Goal: Task Accomplishment & Management: Manage account settings

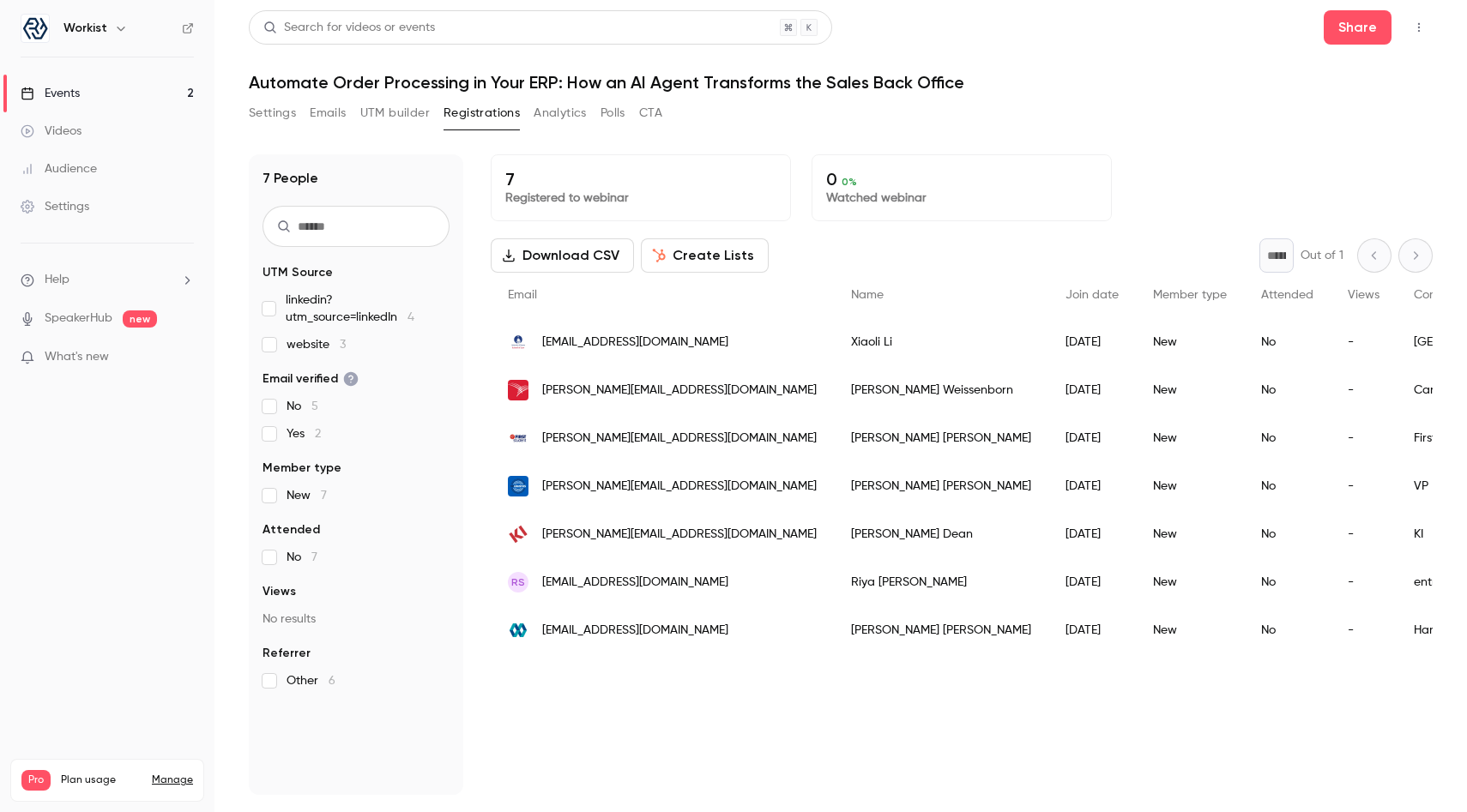
click at [325, 118] on button "Emails" at bounding box center [327, 113] width 36 height 28
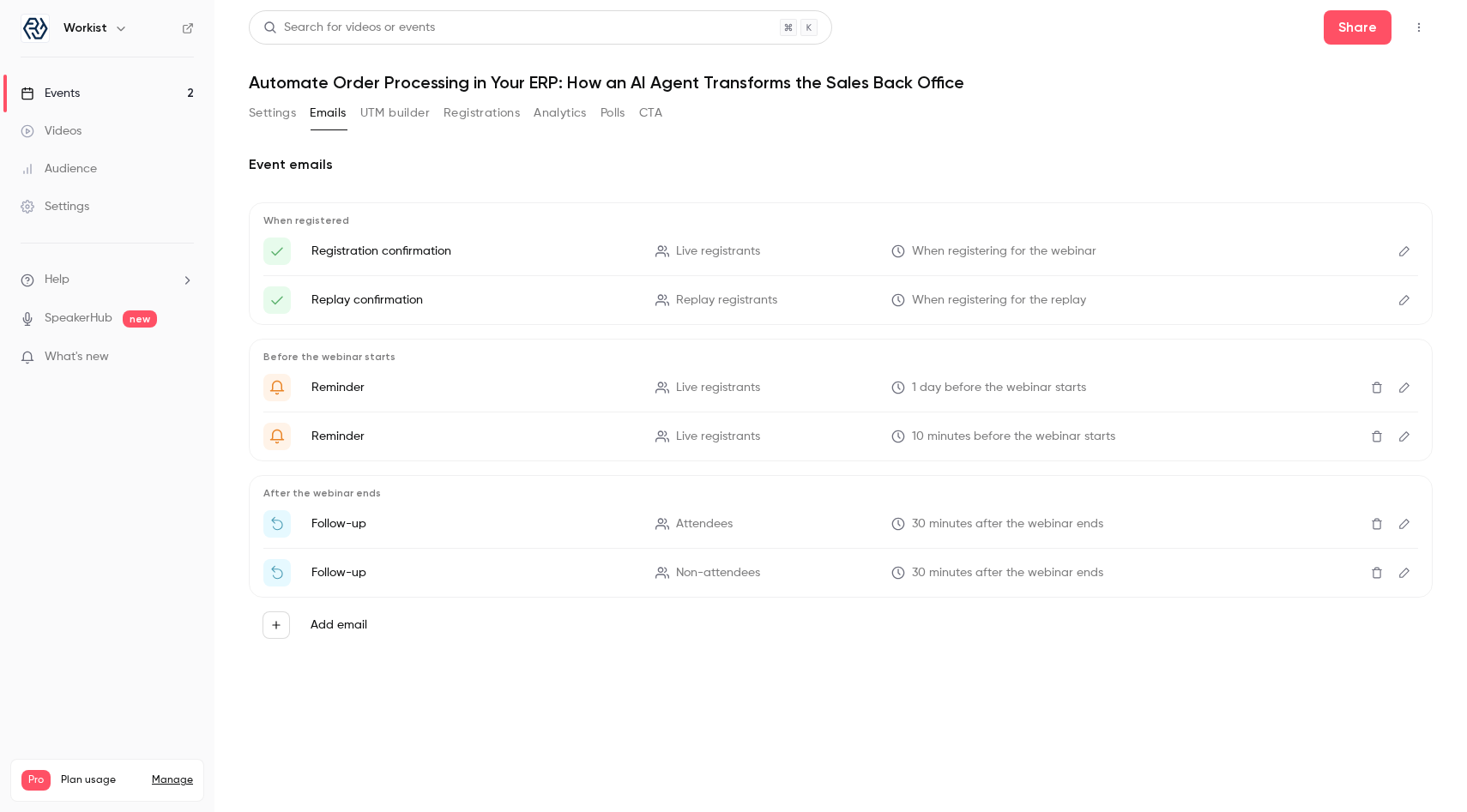
click at [1406, 246] on icon "Edit" at bounding box center [1404, 251] width 10 height 10
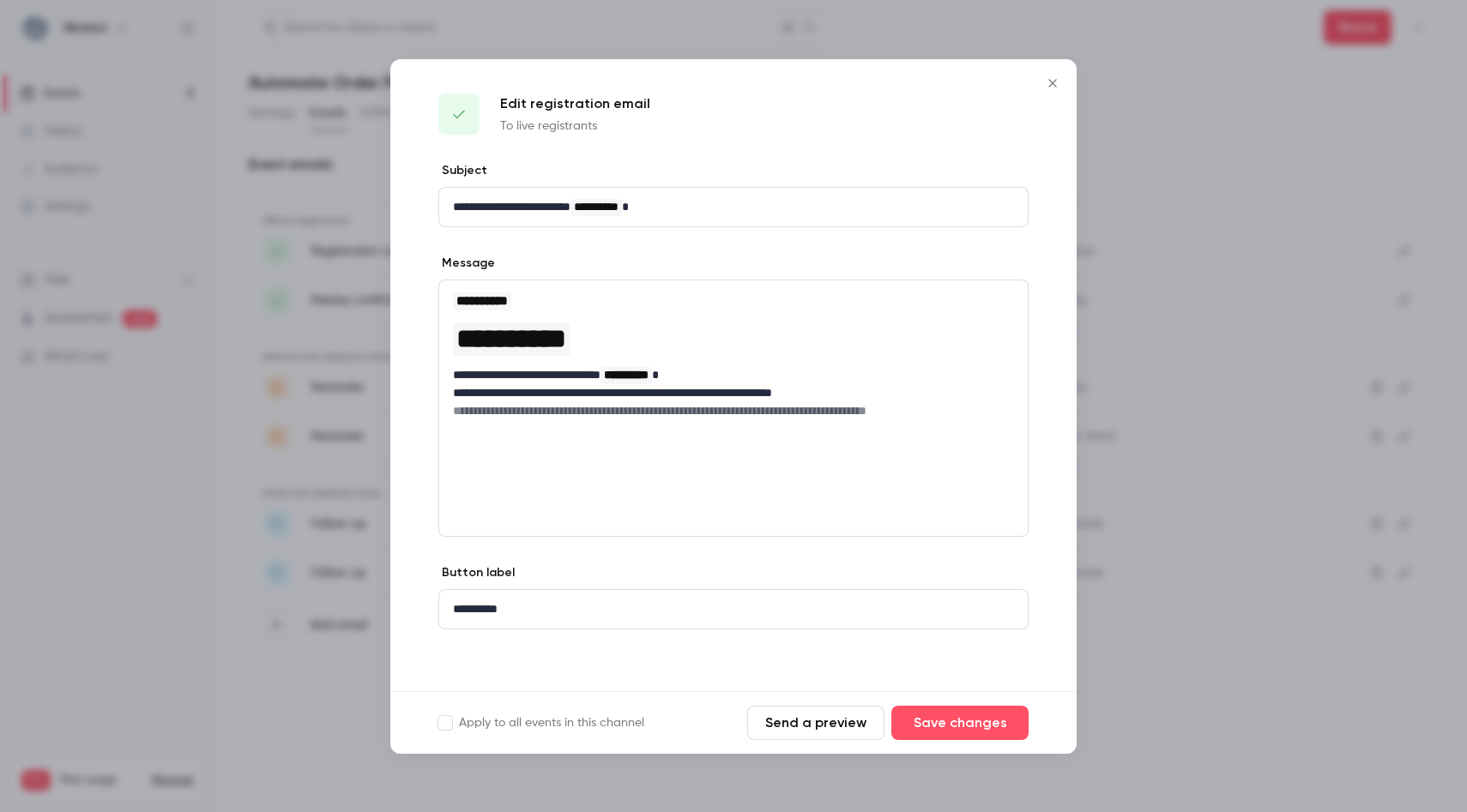
click at [1052, 78] on icon "Close" at bounding box center [1052, 83] width 21 height 13
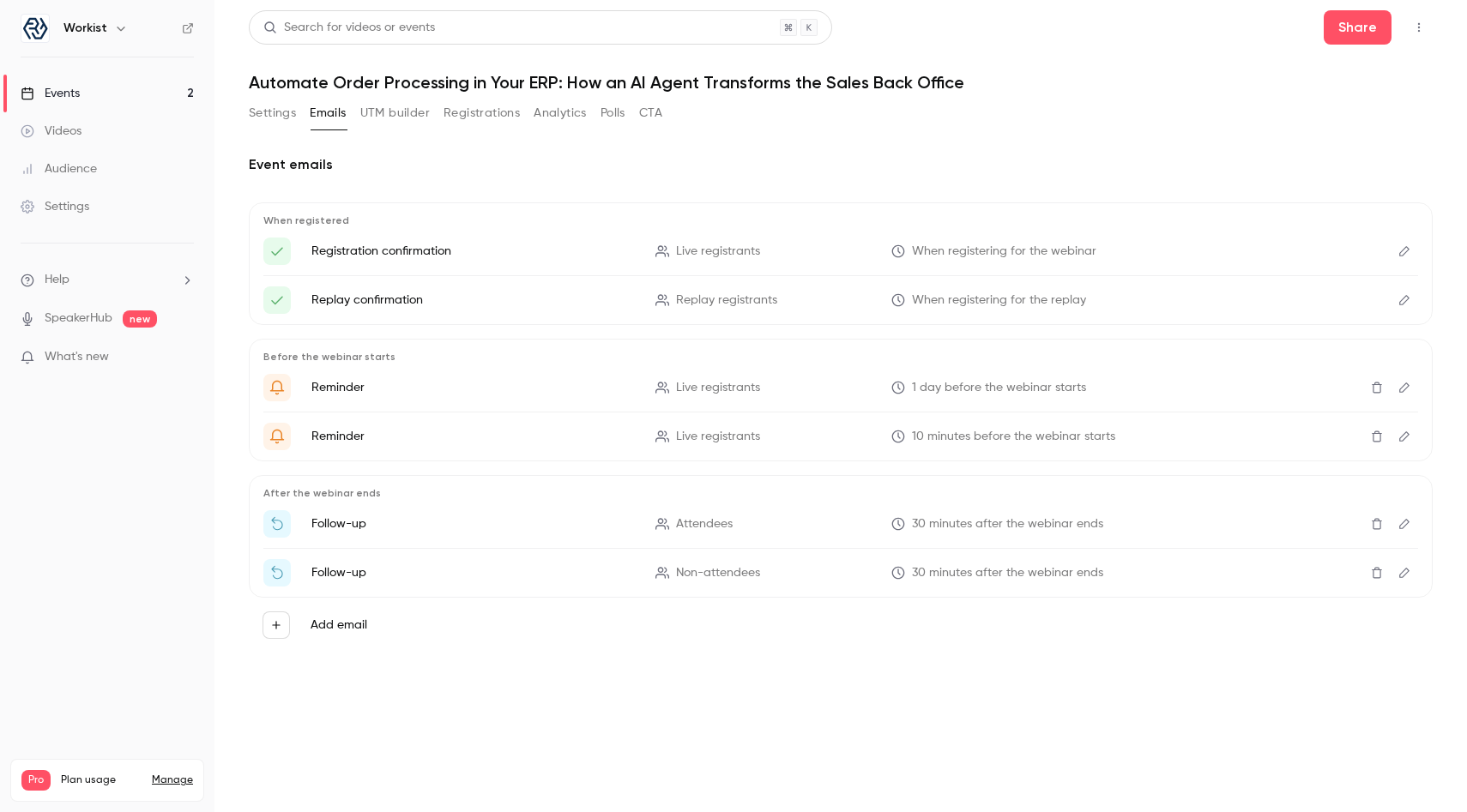
click at [901, 572] on icon "Watch the replay of {{ event_name }}" at bounding box center [898, 572] width 13 height 13
click at [969, 575] on span "30 minutes after the webinar ends" at bounding box center [1007, 572] width 191 height 18
click at [911, 578] on span "30 minutes after the webinar ends" at bounding box center [1007, 572] width 191 height 18
click at [900, 574] on icon "Watch the replay of {{ event_name }}" at bounding box center [898, 573] width 13 height 13
click at [1405, 566] on button "Edit" at bounding box center [1404, 572] width 28 height 28
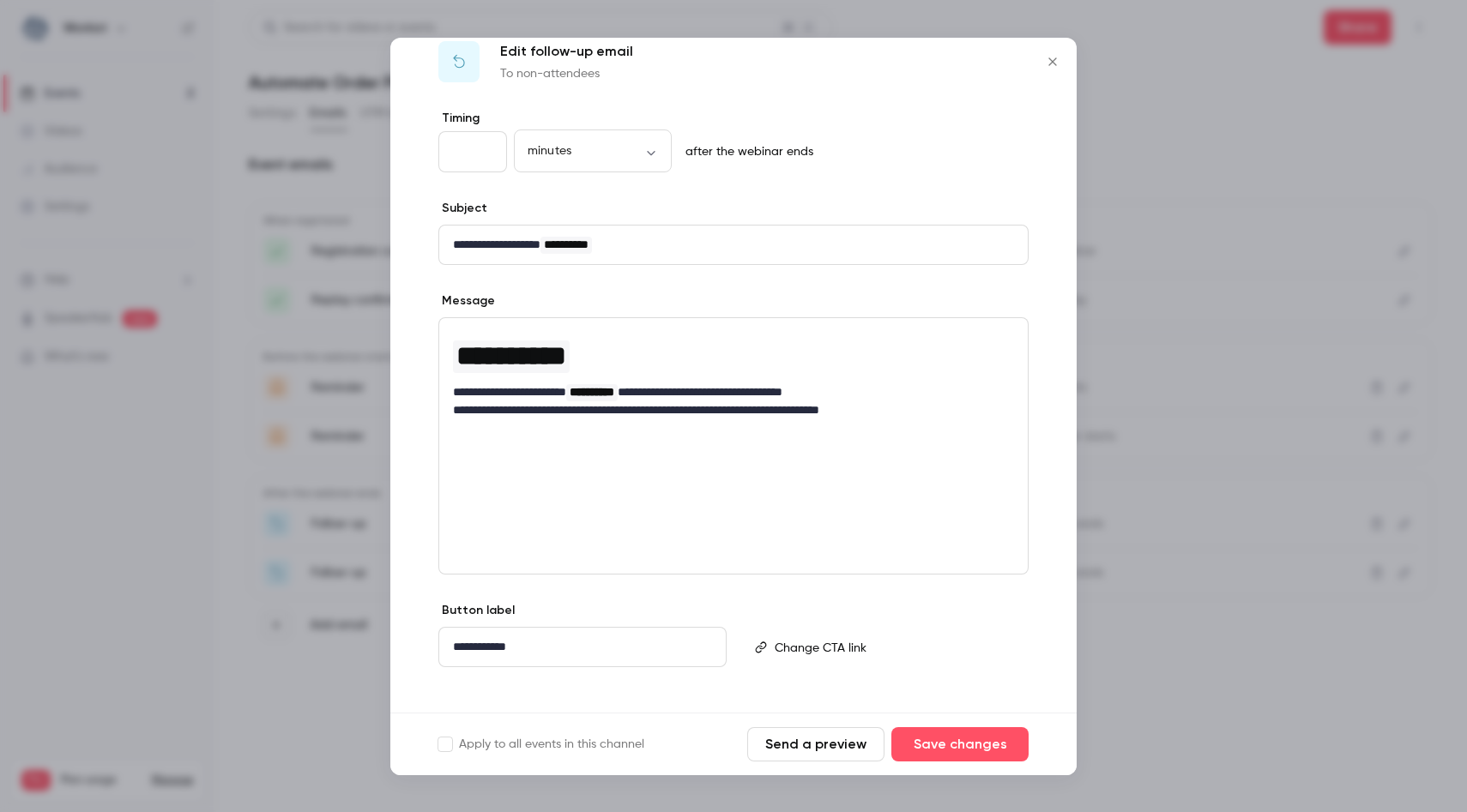
scroll to position [48, 0]
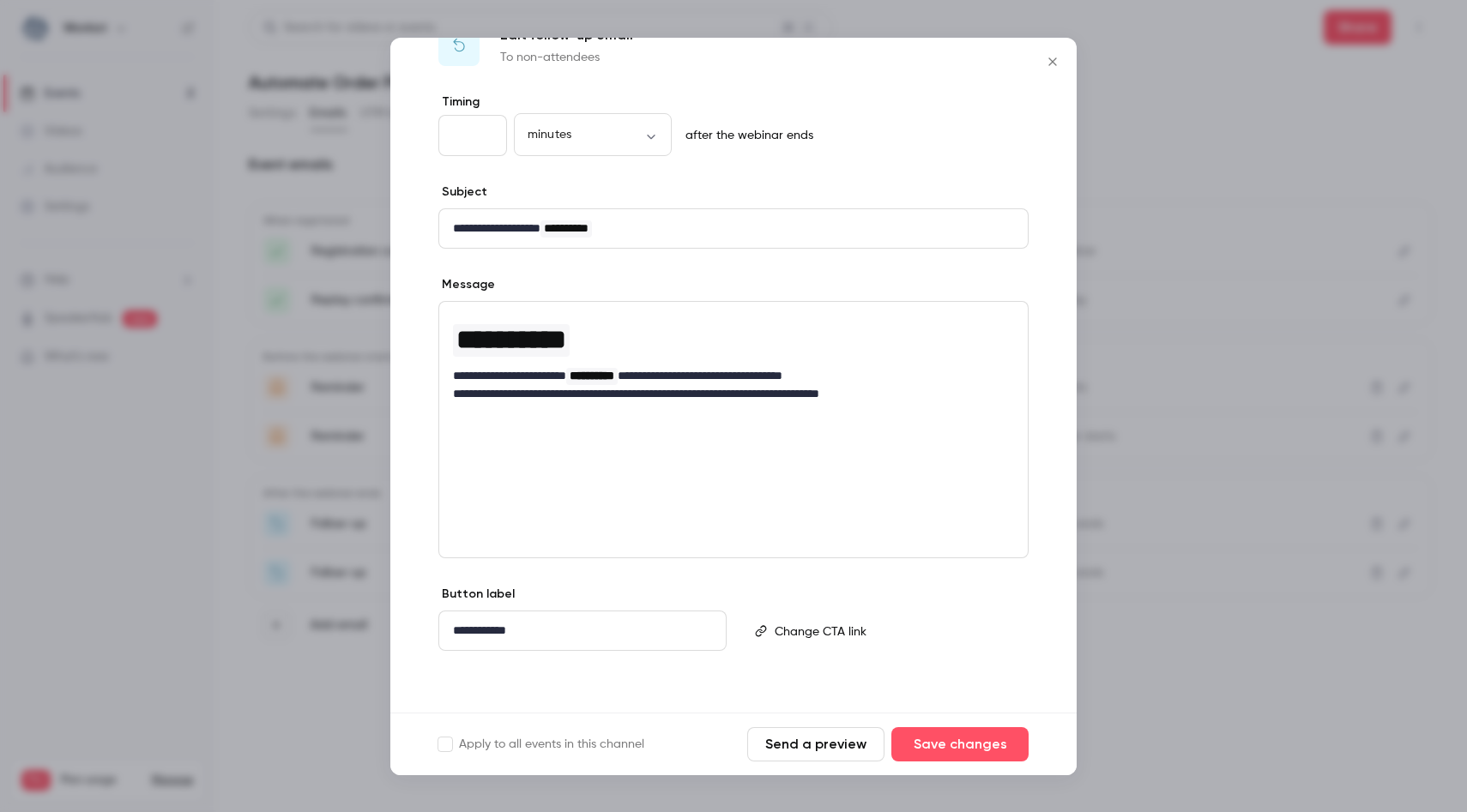
click at [1046, 57] on icon "Close" at bounding box center [1052, 62] width 21 height 13
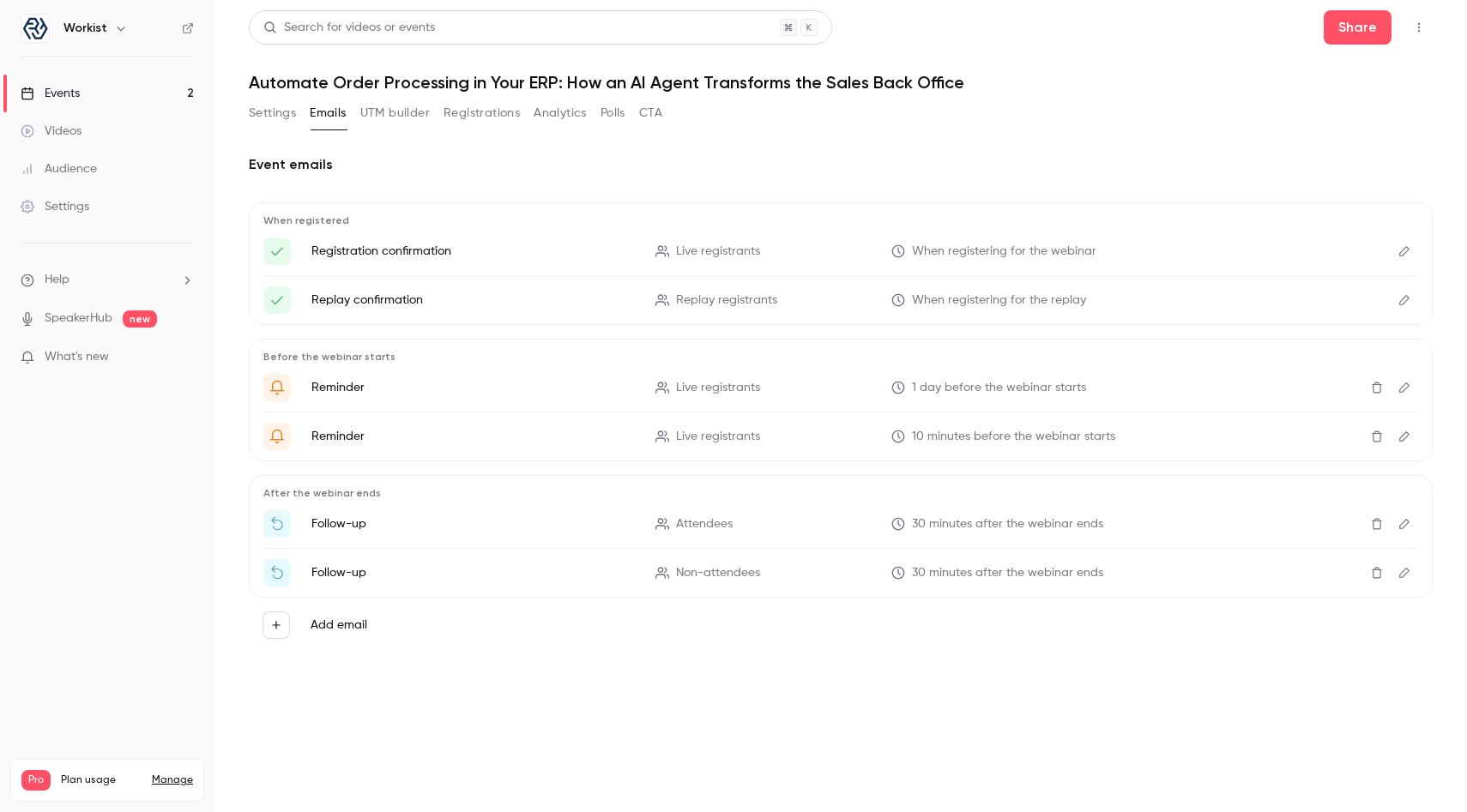
drag, startPoint x: 933, startPoint y: 620, endPoint x: 944, endPoint y: 614, distance: 12.5
click at [933, 620] on div "Add email" at bounding box center [840, 625] width 1156 height 28
click at [1375, 523] on icon "Delete" at bounding box center [1377, 524] width 13 height 12
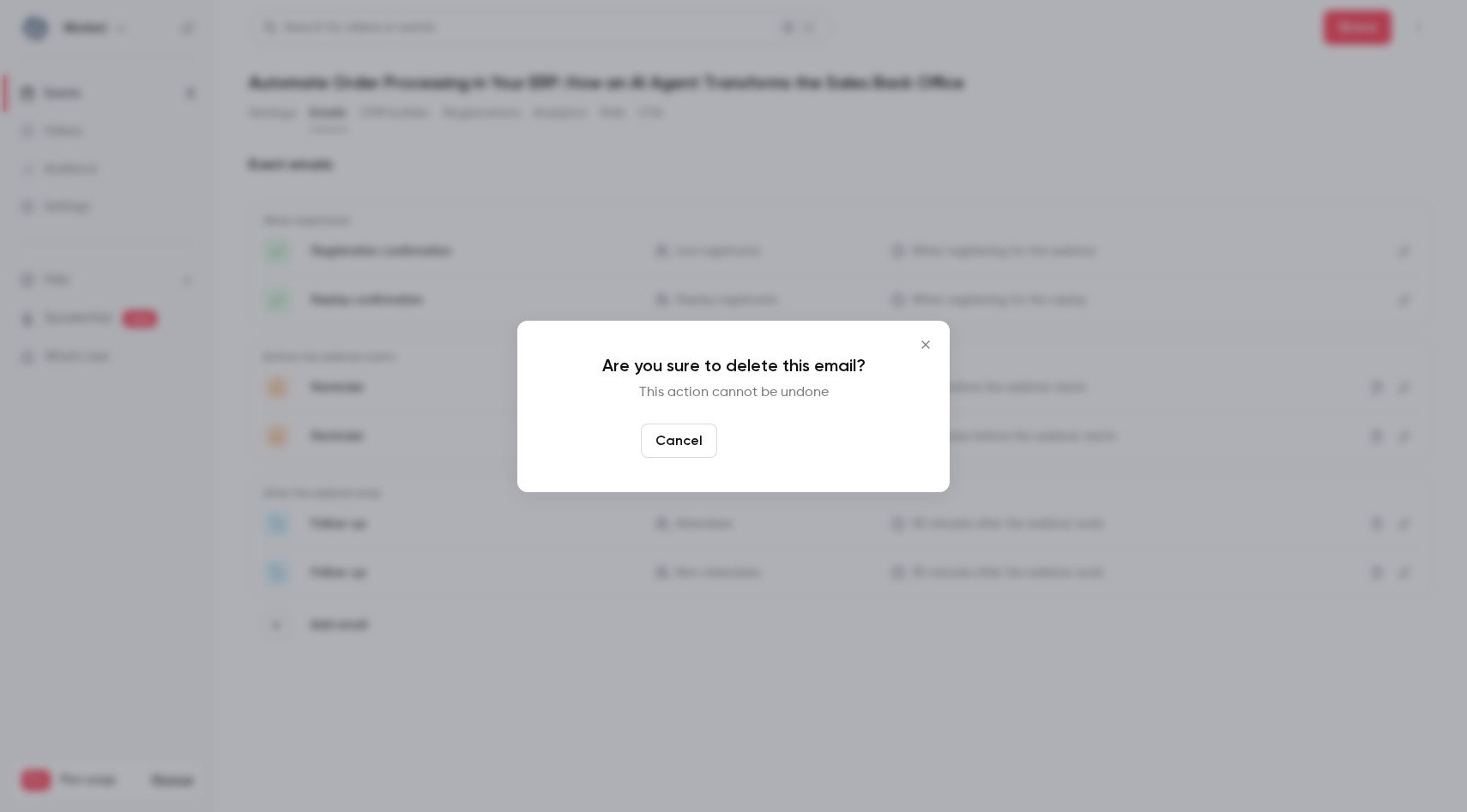
click at [803, 441] on button "Yes, delete" at bounding box center [775, 440] width 103 height 34
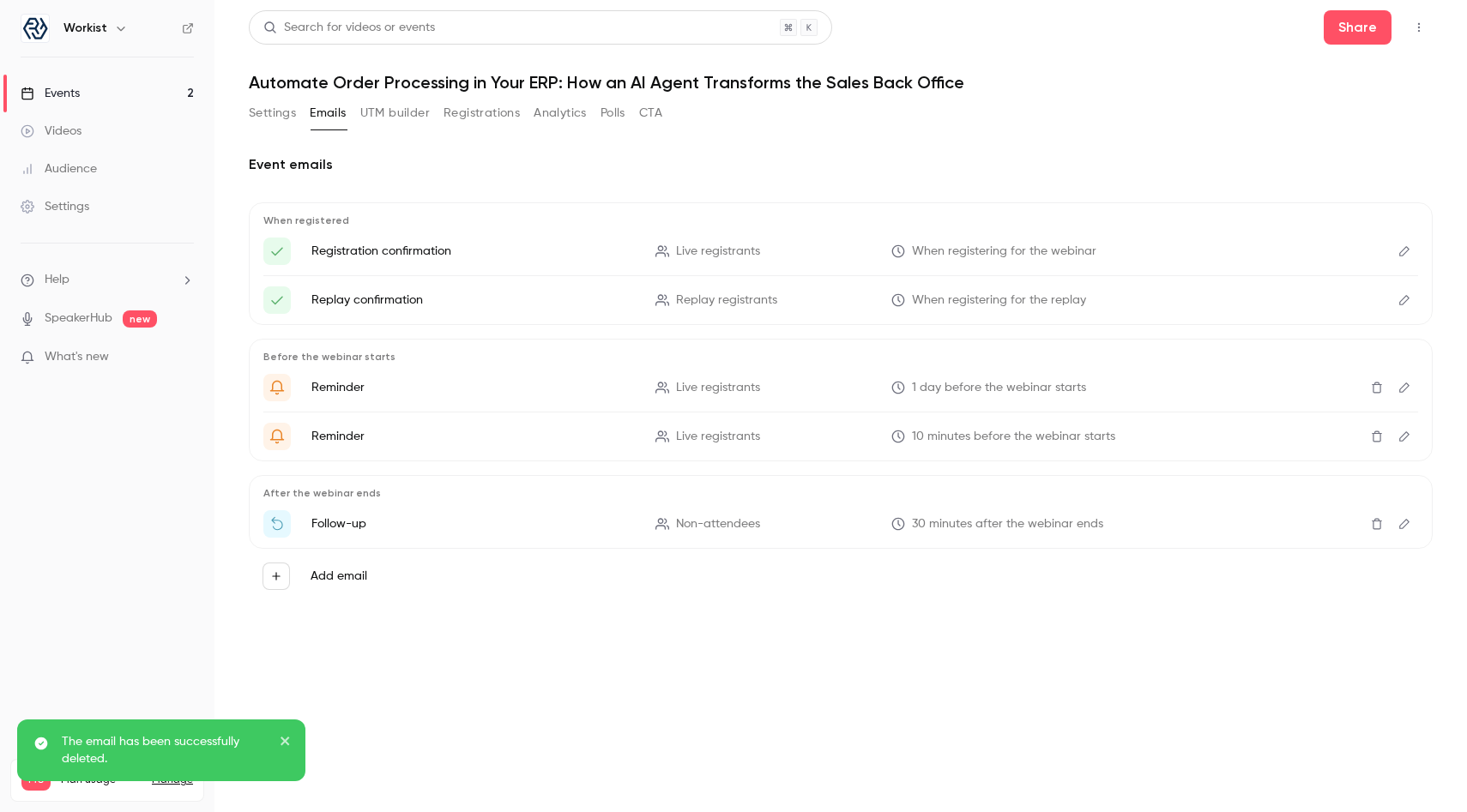
click at [1375, 528] on icon "Delete" at bounding box center [1377, 524] width 10 height 11
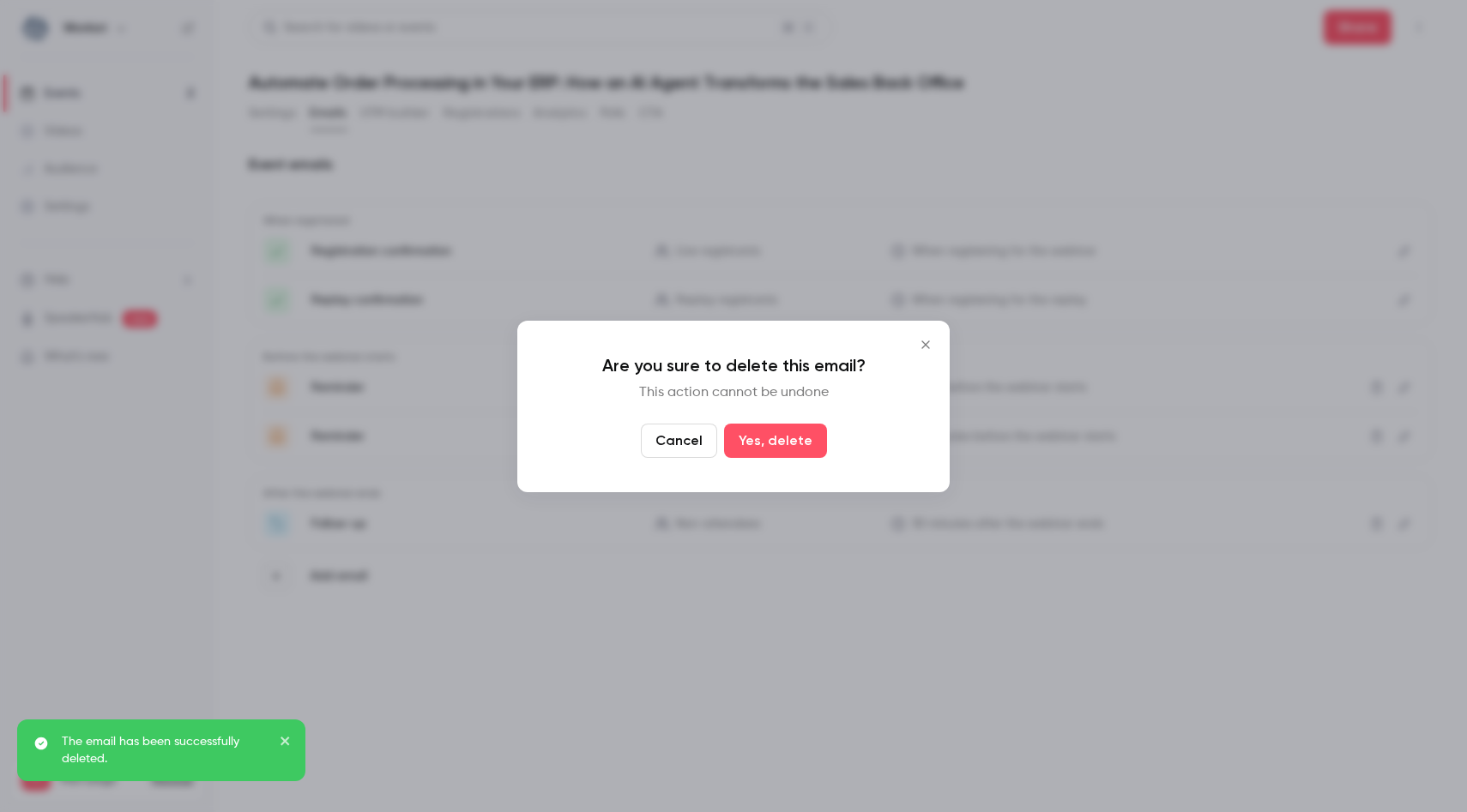
click at [821, 435] on button "Yes, delete" at bounding box center [775, 440] width 103 height 34
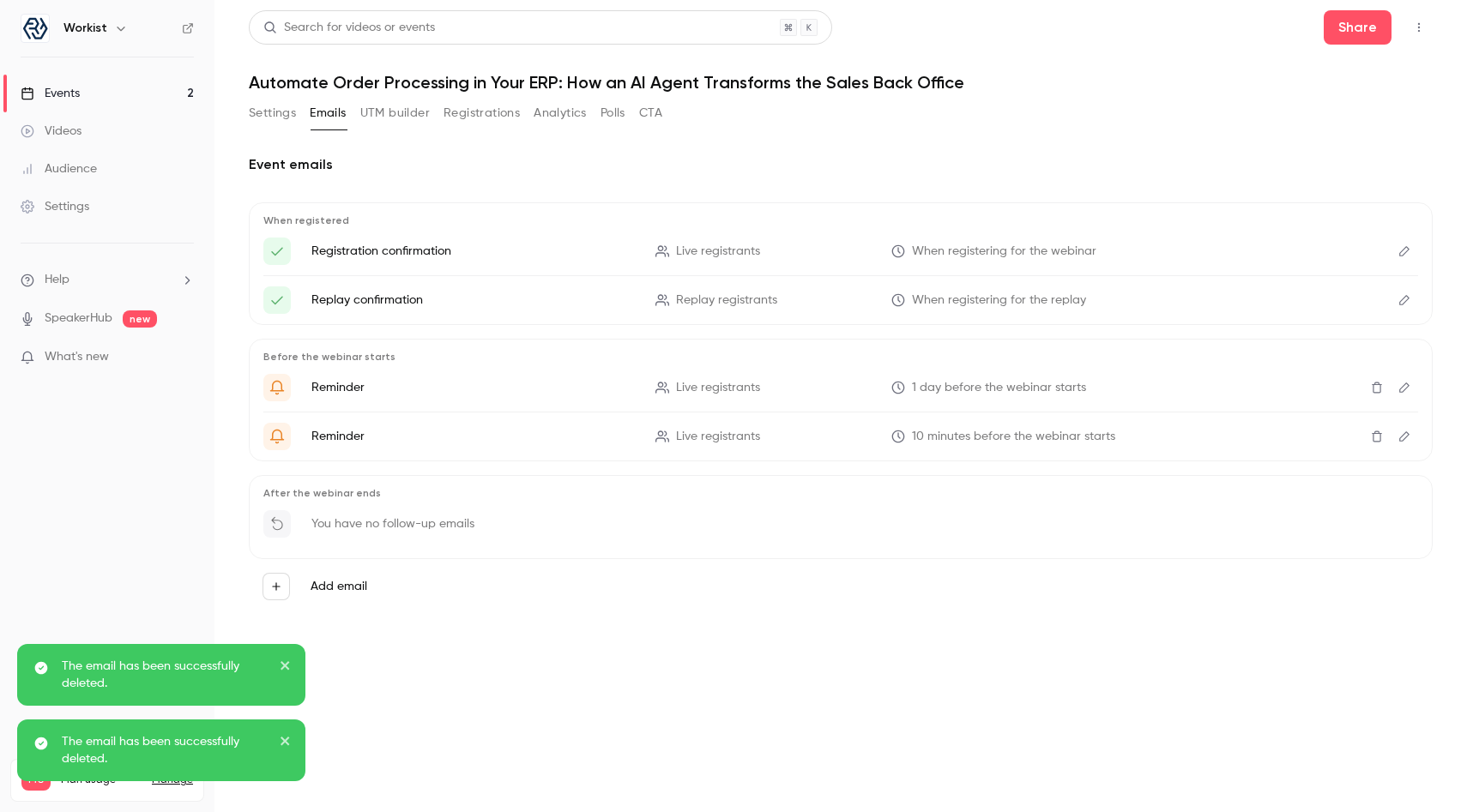
click at [274, 109] on button "Settings" at bounding box center [272, 113] width 48 height 28
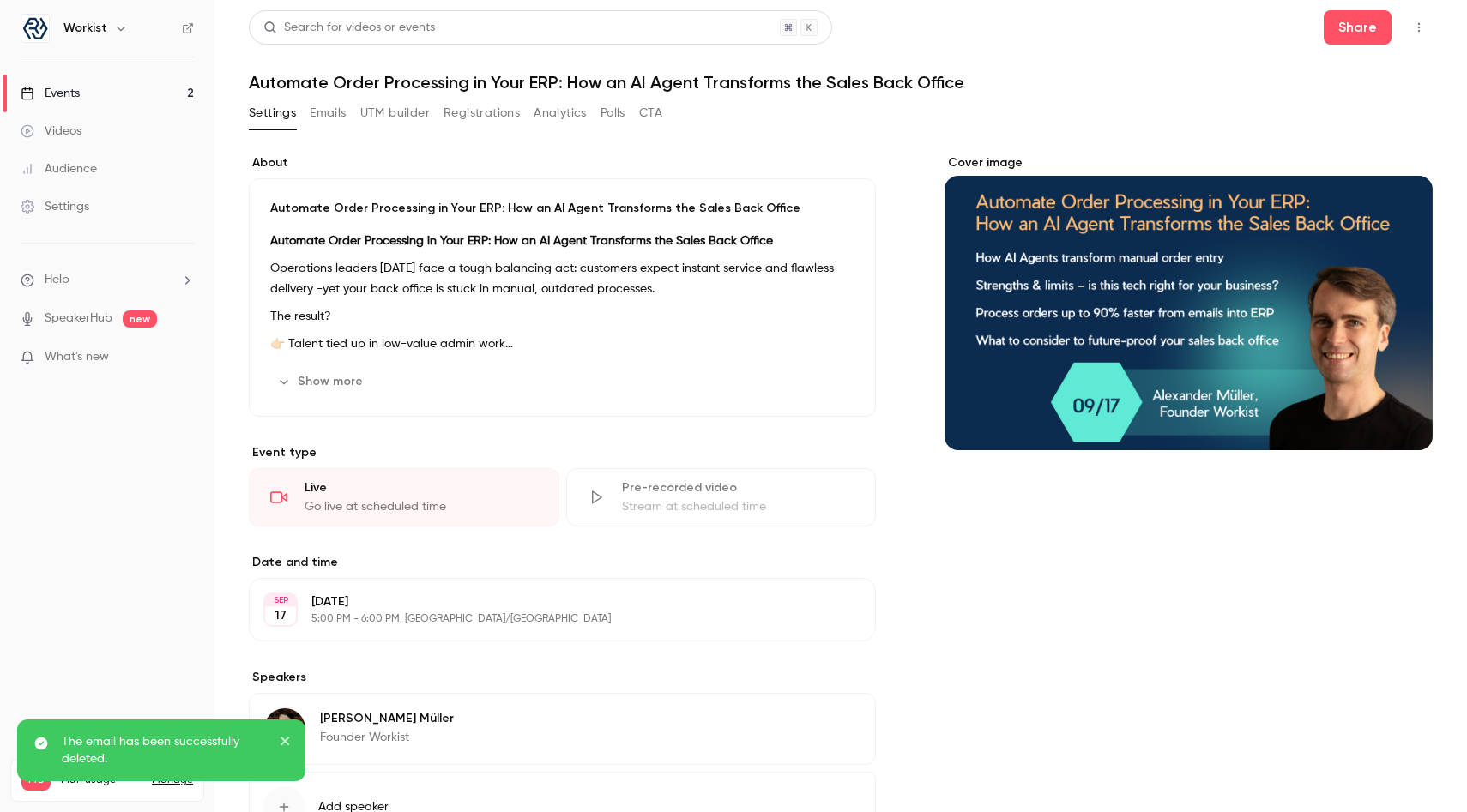
click at [105, 87] on link "Events 2" at bounding box center [107, 93] width 214 height 38
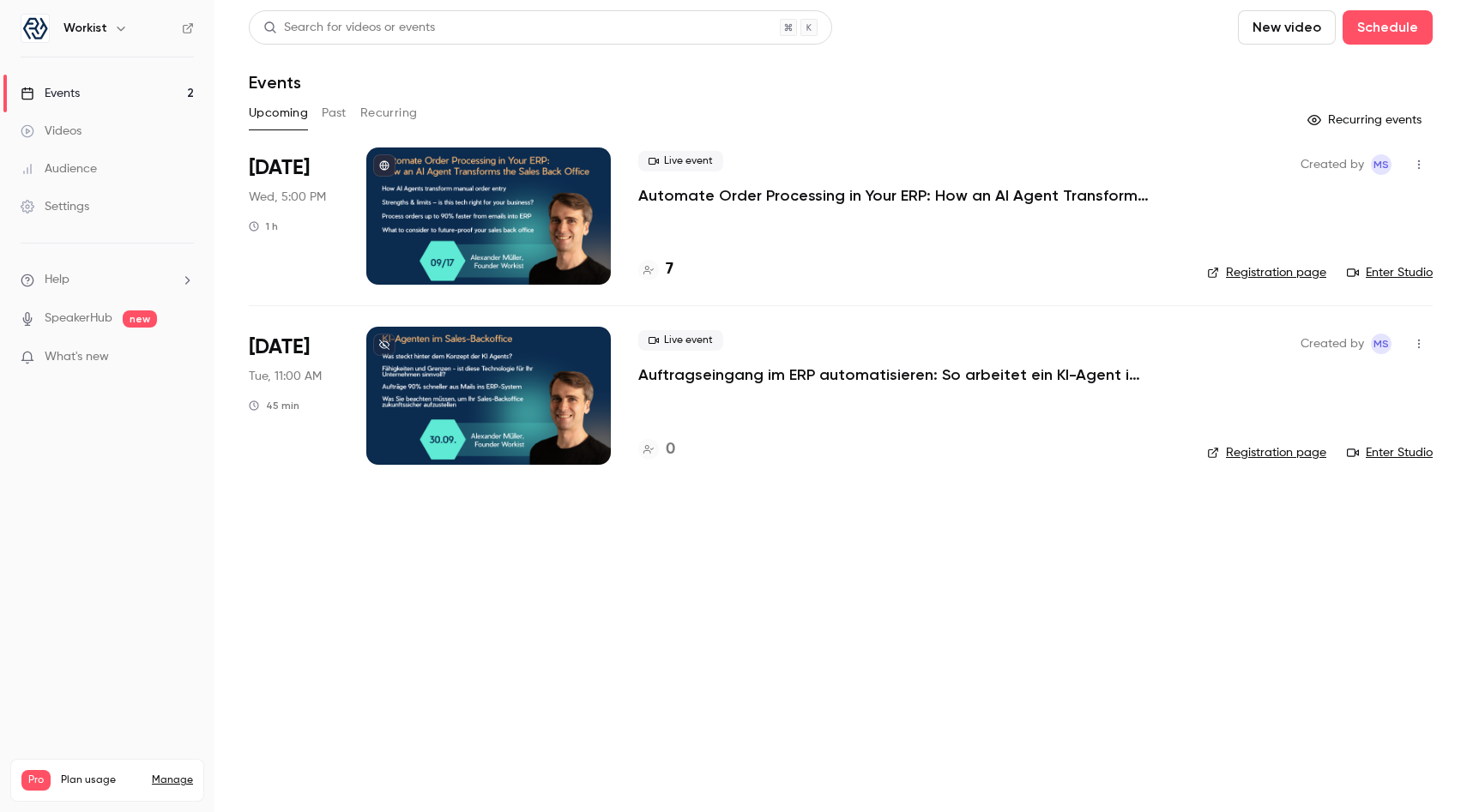
click at [704, 367] on p "Auftragseingang im ERP automatisieren: So arbeitet ein KI-Agent im Sales-Backof…" at bounding box center [895, 375] width 515 height 21
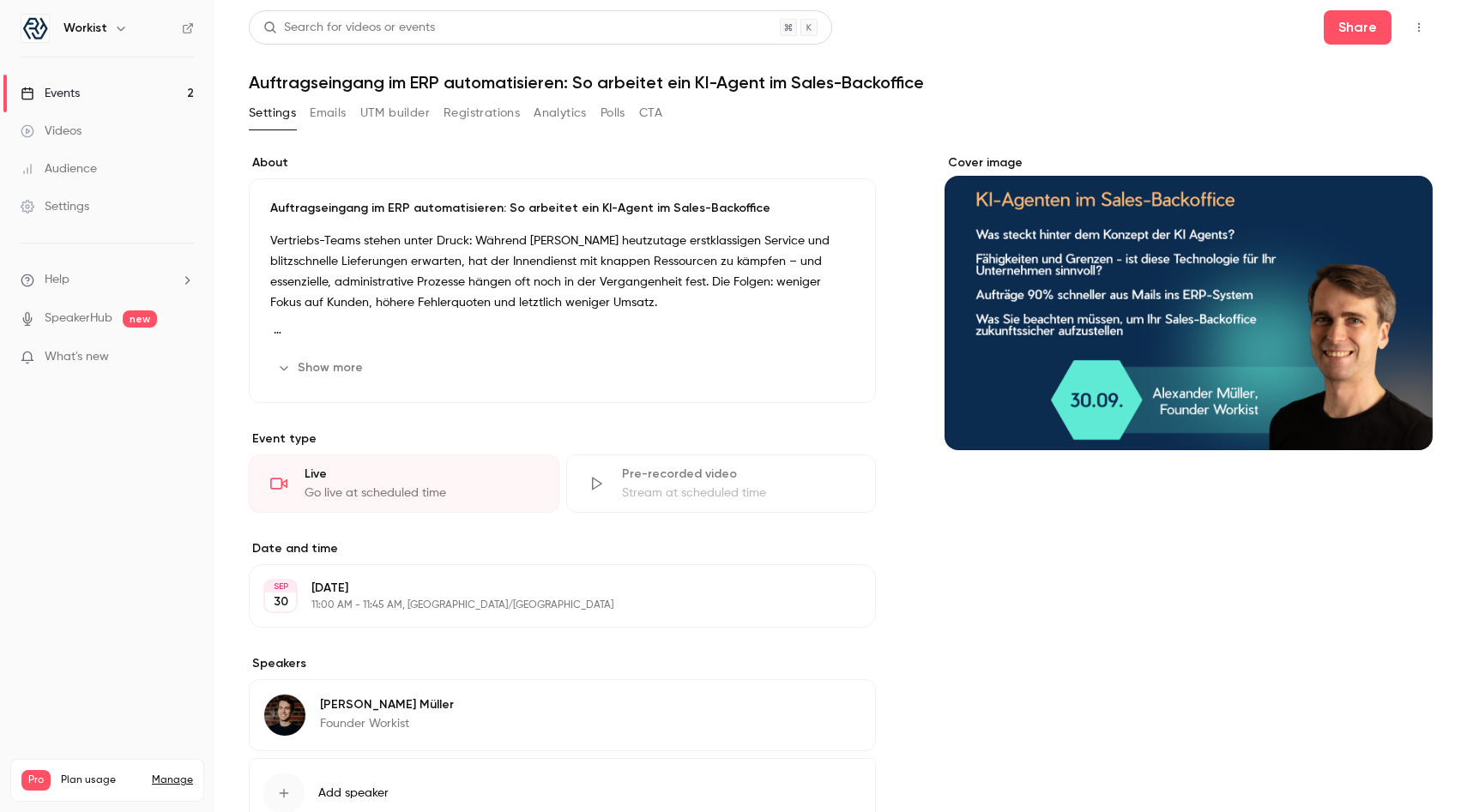
click at [326, 118] on button "Emails" at bounding box center [327, 113] width 36 height 28
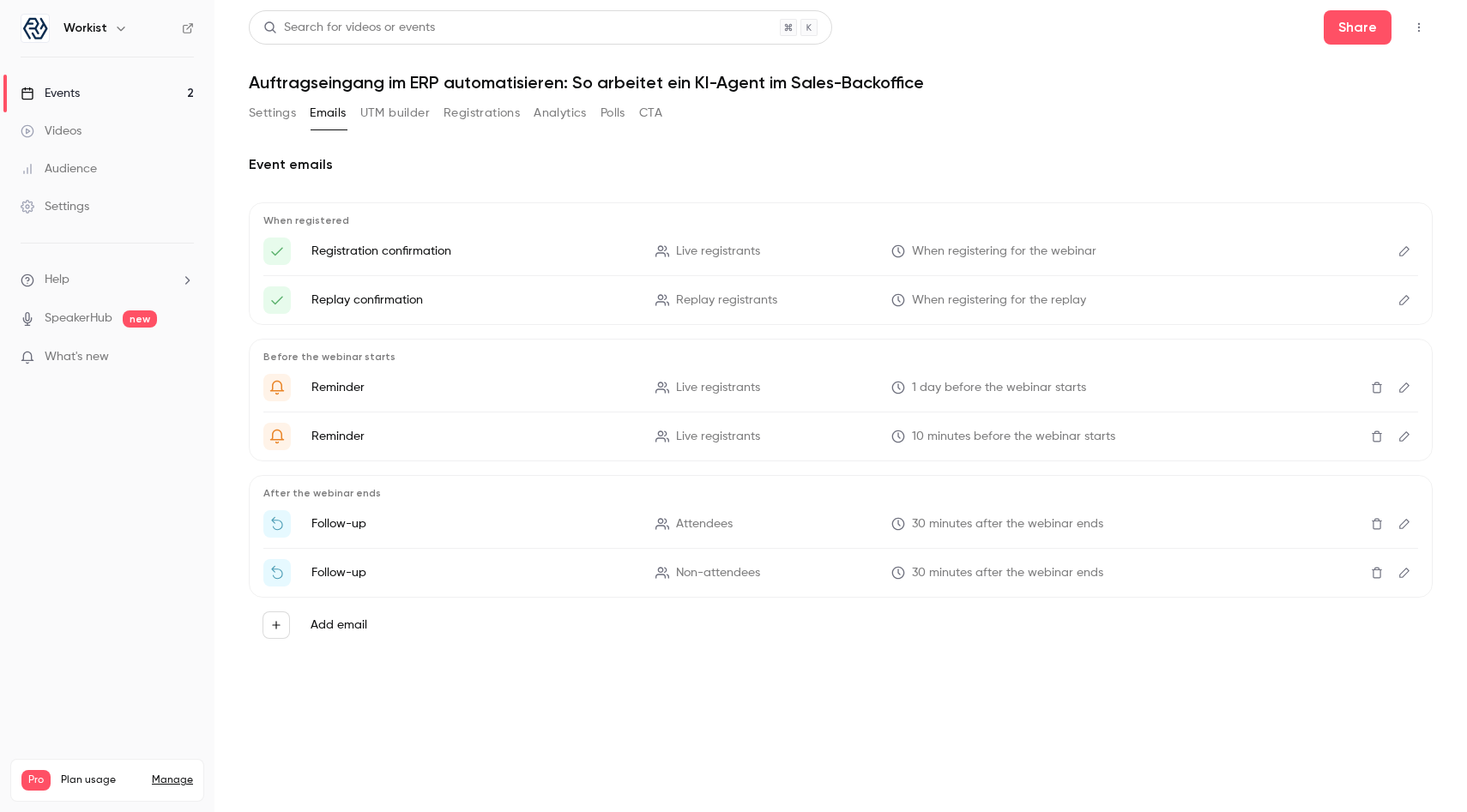
click at [112, 98] on link "Events 2" at bounding box center [107, 93] width 214 height 38
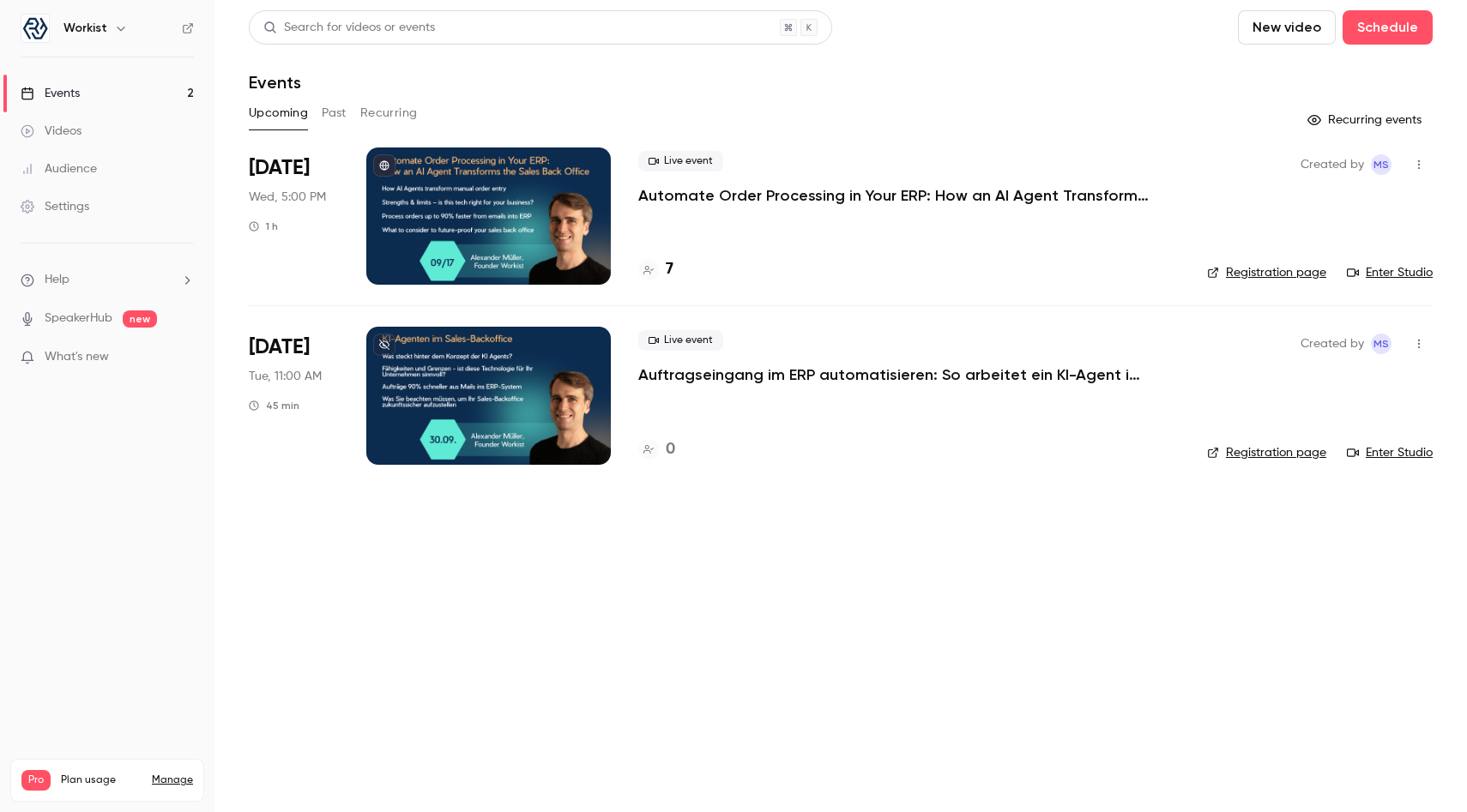
click at [719, 204] on p "Automate Order Processing in Your ERP: How an AI Agent Transforms the Sales Bac…" at bounding box center [895, 196] width 515 height 21
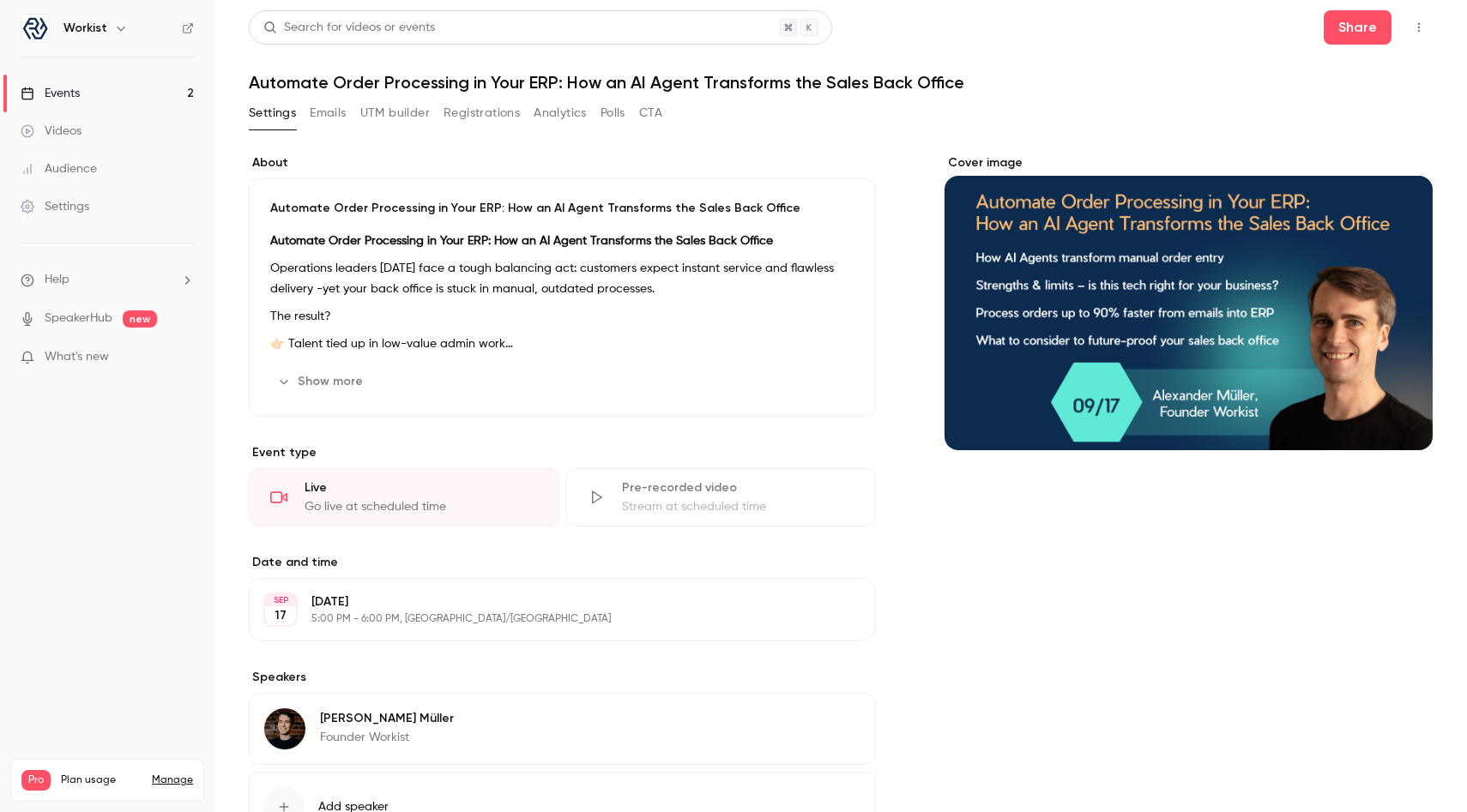
click at [484, 105] on button "Registrations" at bounding box center [481, 113] width 76 height 28
